Goal: Check status: Check status

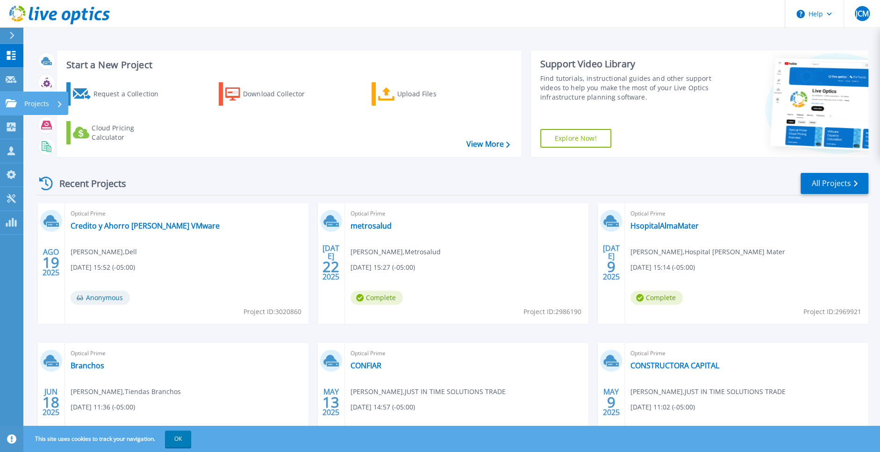
click at [14, 102] on icon at bounding box center [11, 103] width 11 height 8
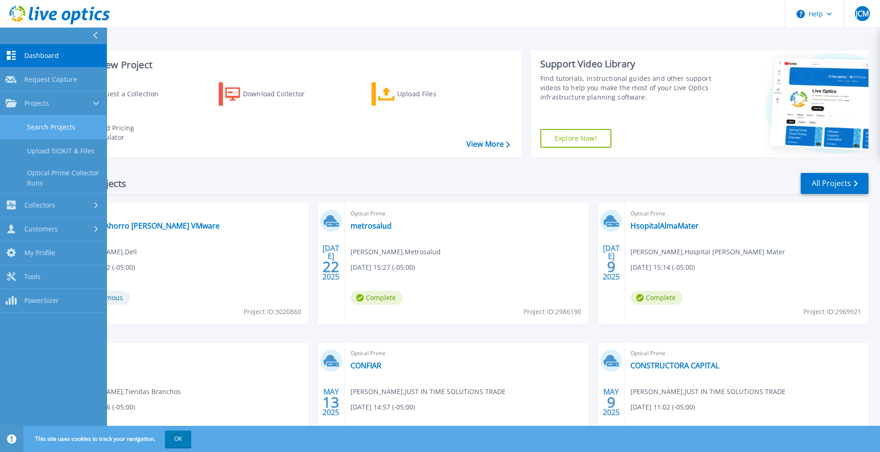
click at [39, 121] on link "Search Projects" at bounding box center [53, 127] width 107 height 24
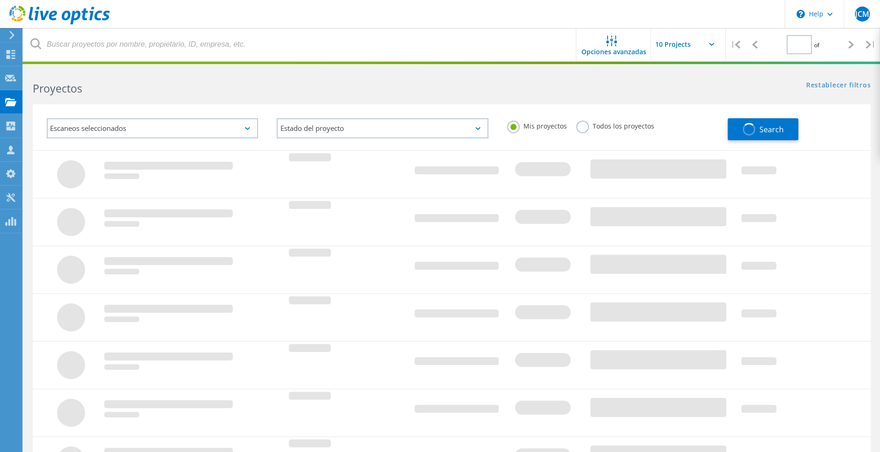
type input "1"
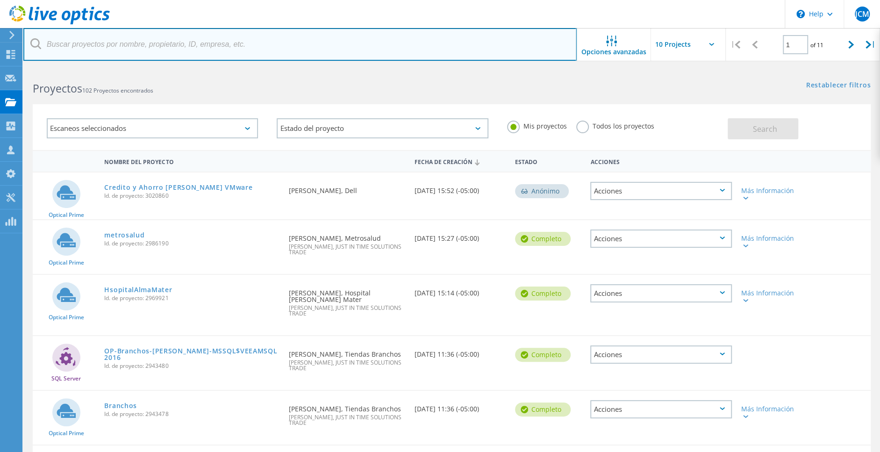
click at [150, 51] on input "text" at bounding box center [299, 44] width 553 height 33
type input "paradigma"
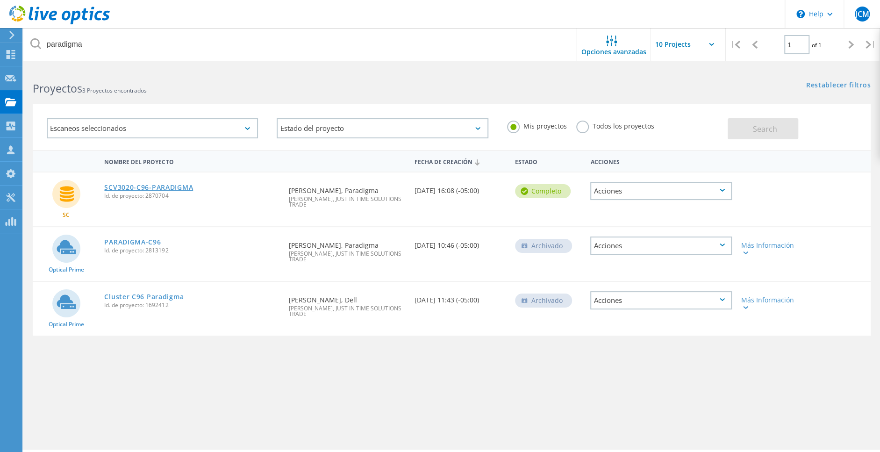
click at [174, 188] on link "SCV3020-C96-PARADIGMA" at bounding box center [148, 187] width 89 height 7
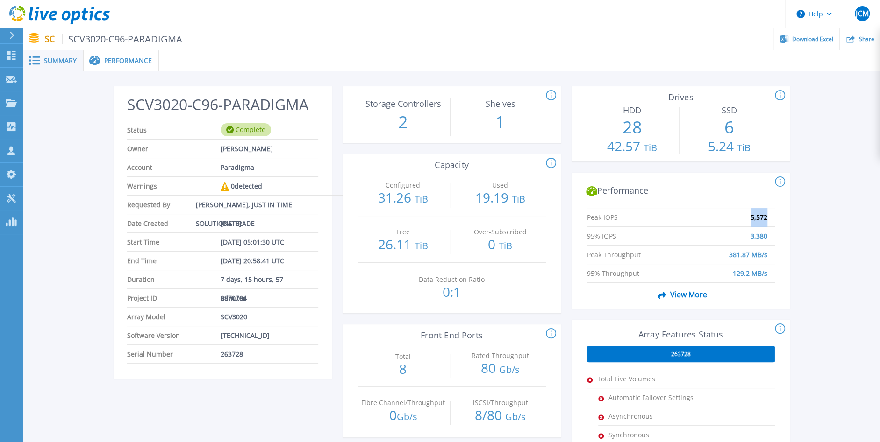
drag, startPoint x: 750, startPoint y: 219, endPoint x: 776, endPoint y: 220, distance: 25.7
click at [776, 220] on div "Peak IOPS 5,572 95% IOPS 3,380 Peak Throughput 381.87 MB/s 95% Throughput 129.2…" at bounding box center [681, 256] width 218 height 105
drag, startPoint x: 612, startPoint y: 116, endPoint x: 642, endPoint y: 124, distance: 30.5
click at [642, 124] on p "28" at bounding box center [632, 127] width 90 height 24
drag, startPoint x: 614, startPoint y: 147, endPoint x: 644, endPoint y: 148, distance: 30.4
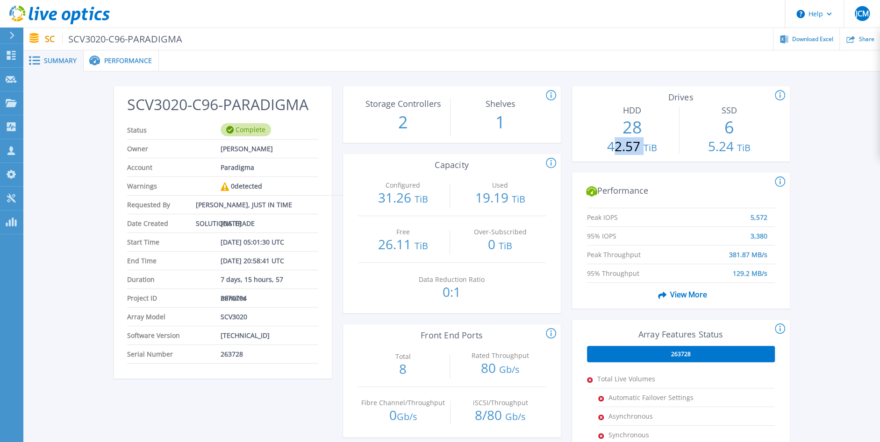
click at [644, 148] on p "42.57 TiB" at bounding box center [632, 147] width 90 height 15
click at [654, 128] on p "28" at bounding box center [632, 127] width 90 height 24
drag, startPoint x: 603, startPoint y: 144, endPoint x: 635, endPoint y: 146, distance: 32.8
click at [635, 146] on p "42.57 TiB" at bounding box center [632, 147] width 90 height 15
